Goal: Information Seeking & Learning: Learn about a topic

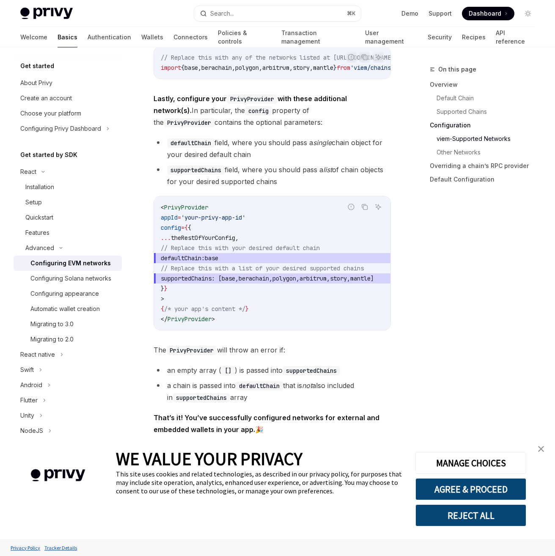
click at [184, 211] on span "PrivyProvider" at bounding box center [186, 207] width 44 height 8
copy span "PrivyProvider"
click at [174, 211] on span "PrivyProvider" at bounding box center [186, 207] width 44 height 8
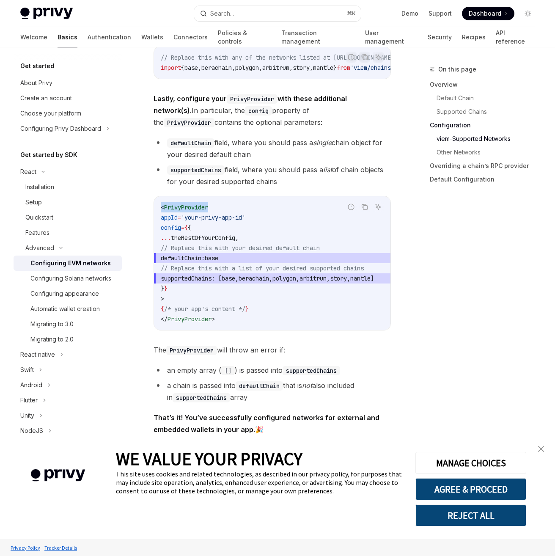
drag, startPoint x: 160, startPoint y: 210, endPoint x: 213, endPoint y: 214, distance: 53.0
click at [213, 214] on div "< PrivyProvider appId = 'your-privy-app-id' config = { { ... theRestOfYourConfi…" at bounding box center [272, 263] width 236 height 134
copy span "< PrivyProvider"
click at [181, 229] on span "config" at bounding box center [171, 228] width 20 height 8
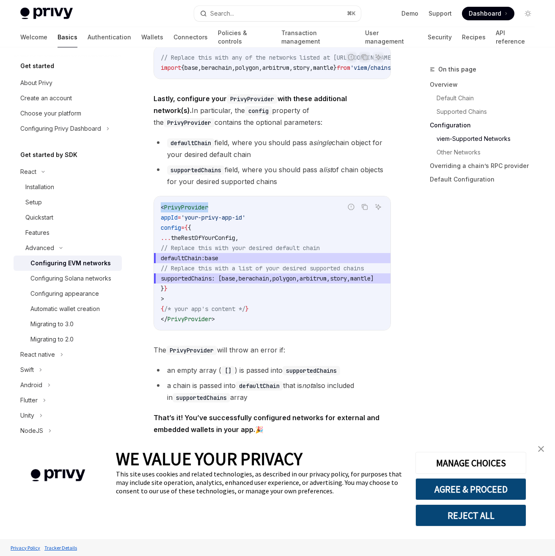
copy span "config"
click at [178, 221] on span "appId" at bounding box center [169, 218] width 17 height 8
copy span "appId"
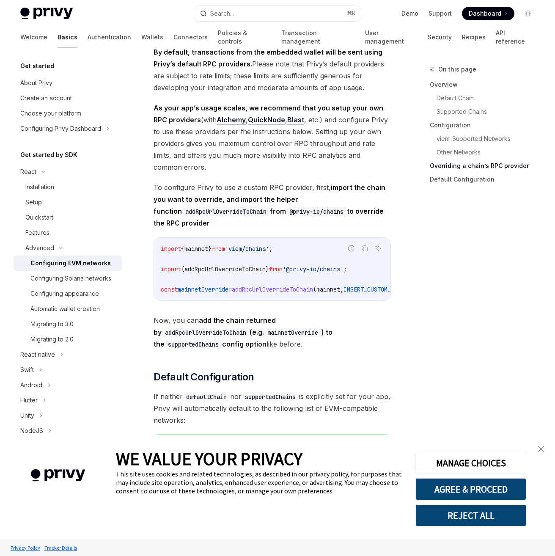
scroll to position [1932, 0]
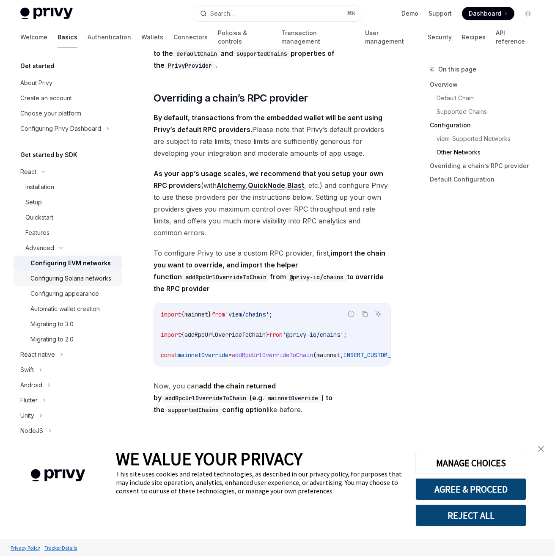
click at [81, 283] on div "Configuring Solana networks" at bounding box center [70, 278] width 81 height 10
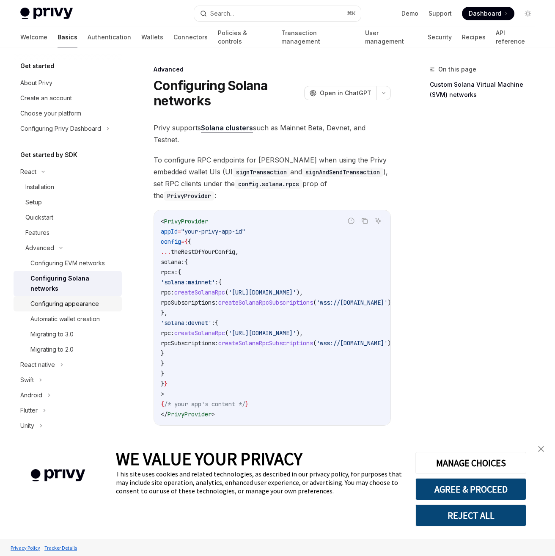
click at [89, 305] on div "Configuring appearance" at bounding box center [64, 304] width 69 height 10
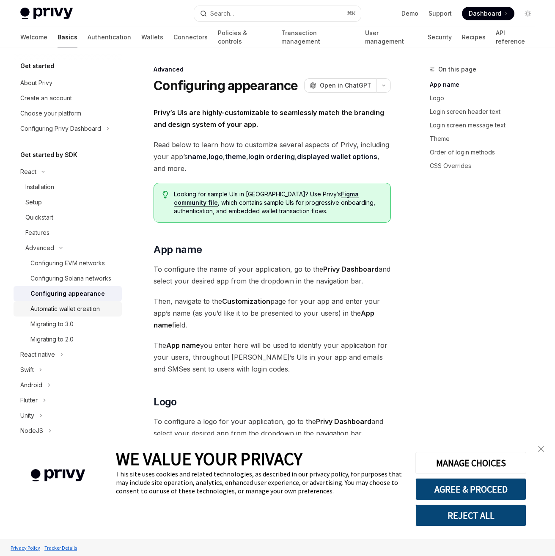
click at [93, 314] on div "Automatic wallet creation" at bounding box center [64, 309] width 69 height 10
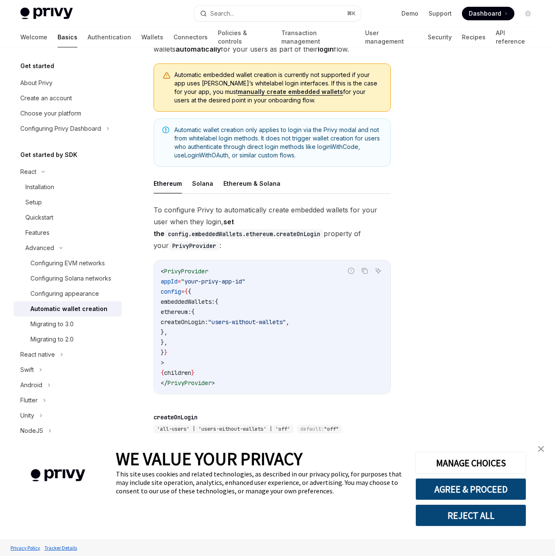
scroll to position [179, 0]
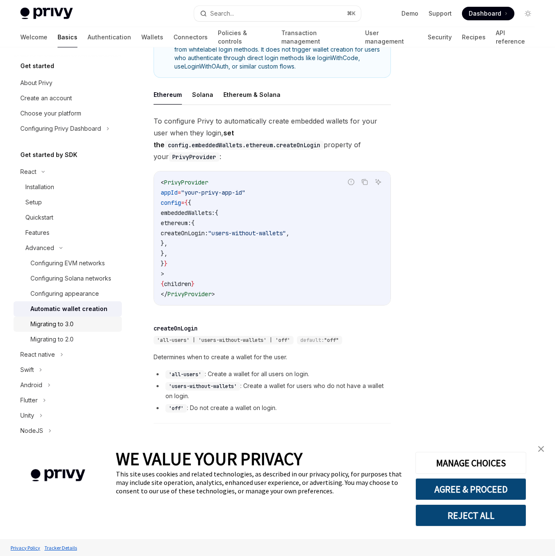
click at [71, 329] on div "Migrating to 3.0" at bounding box center [51, 324] width 43 height 10
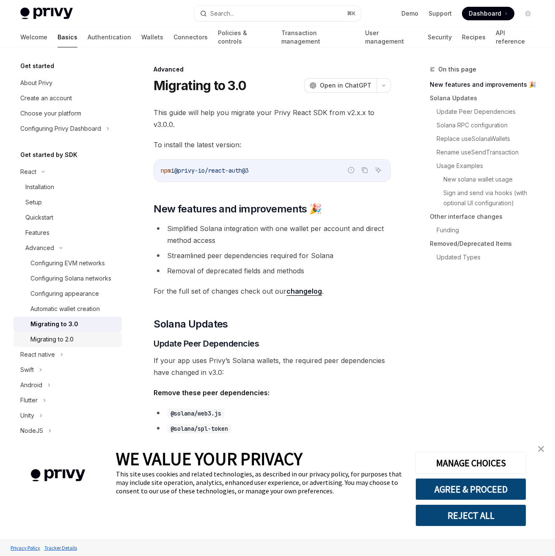
click at [74, 344] on div "Migrating to 2.0" at bounding box center [51, 339] width 43 height 10
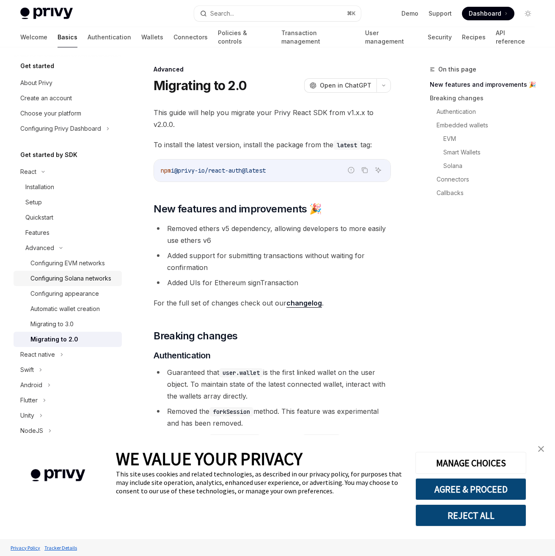
click at [65, 283] on div "Configuring Solana networks" at bounding box center [70, 278] width 81 height 10
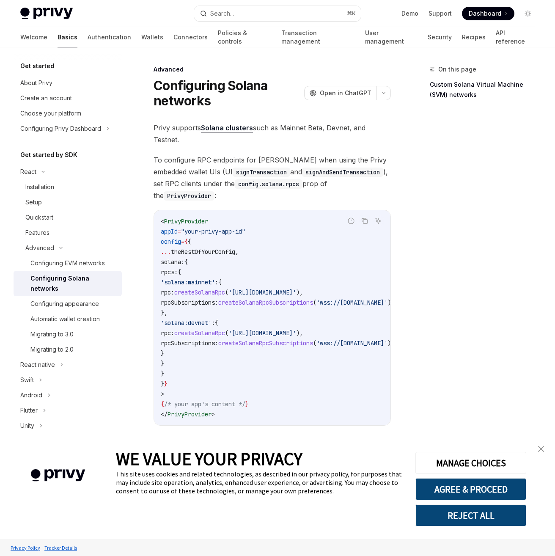
click at [67, 272] on link "Configuring Solana networks" at bounding box center [68, 283] width 108 height 25
click at [67, 271] on link "Configuring Solana networks" at bounding box center [68, 283] width 108 height 25
click at [70, 263] on div "Configuring EVM networks" at bounding box center [67, 263] width 74 height 10
type textarea "*"
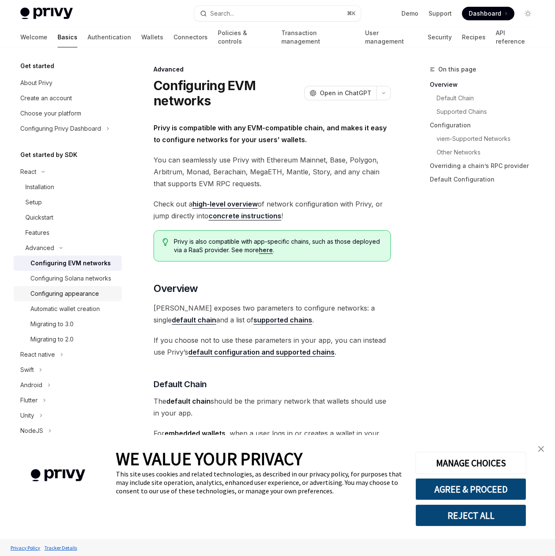
scroll to position [0, 0]
